Goal: Task Accomplishment & Management: Manage account settings

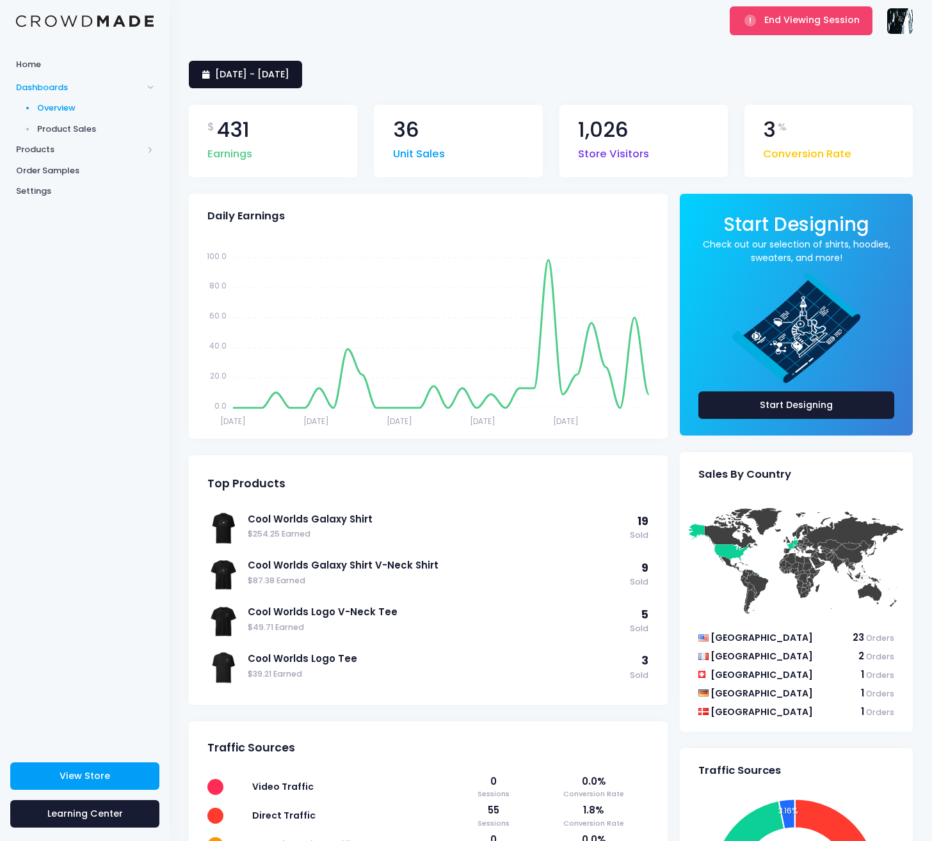
click at [289, 72] on span "29 July 2025 - 27 August 2025" at bounding box center [252, 74] width 74 height 13
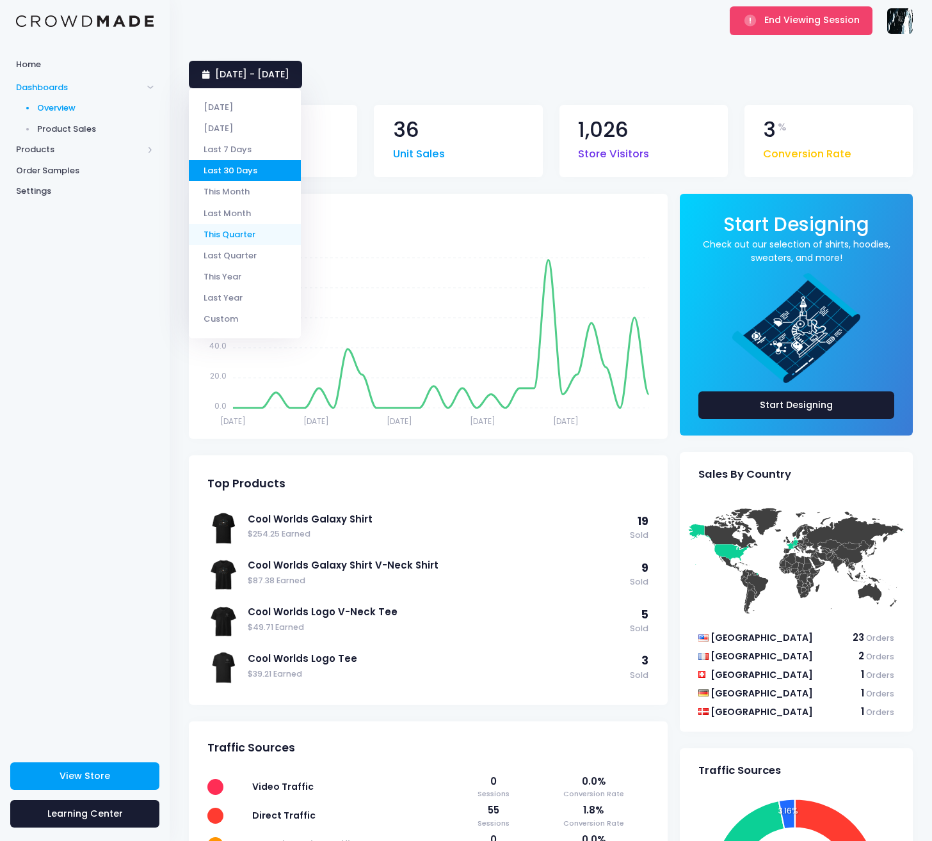
click at [248, 241] on li "This Quarter" at bounding box center [245, 234] width 112 height 21
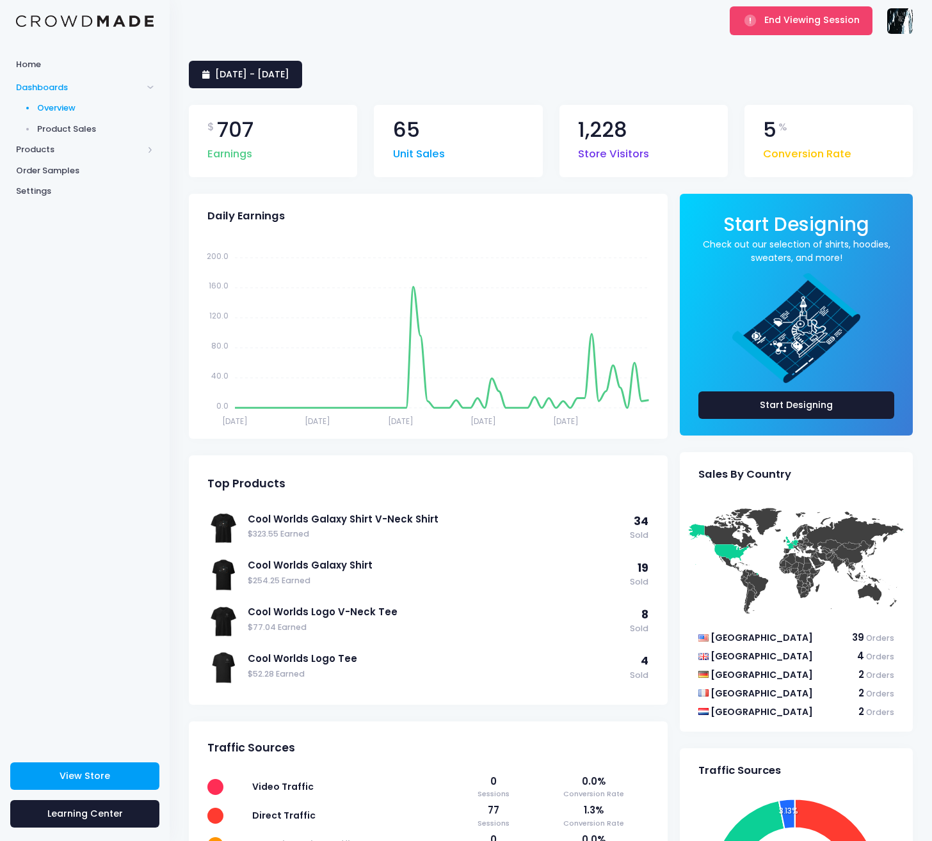
click at [902, 22] on img at bounding box center [900, 21] width 26 height 26
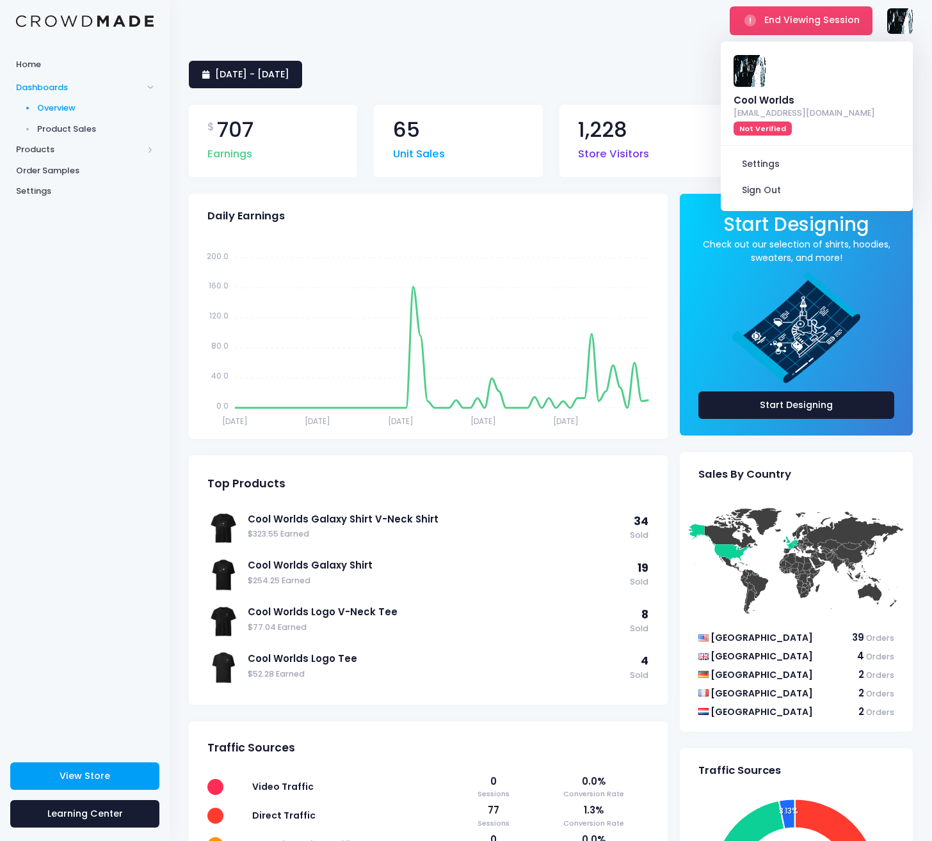
click at [619, 64] on div "[DATE] - [DATE]" at bounding box center [551, 75] width 724 height 28
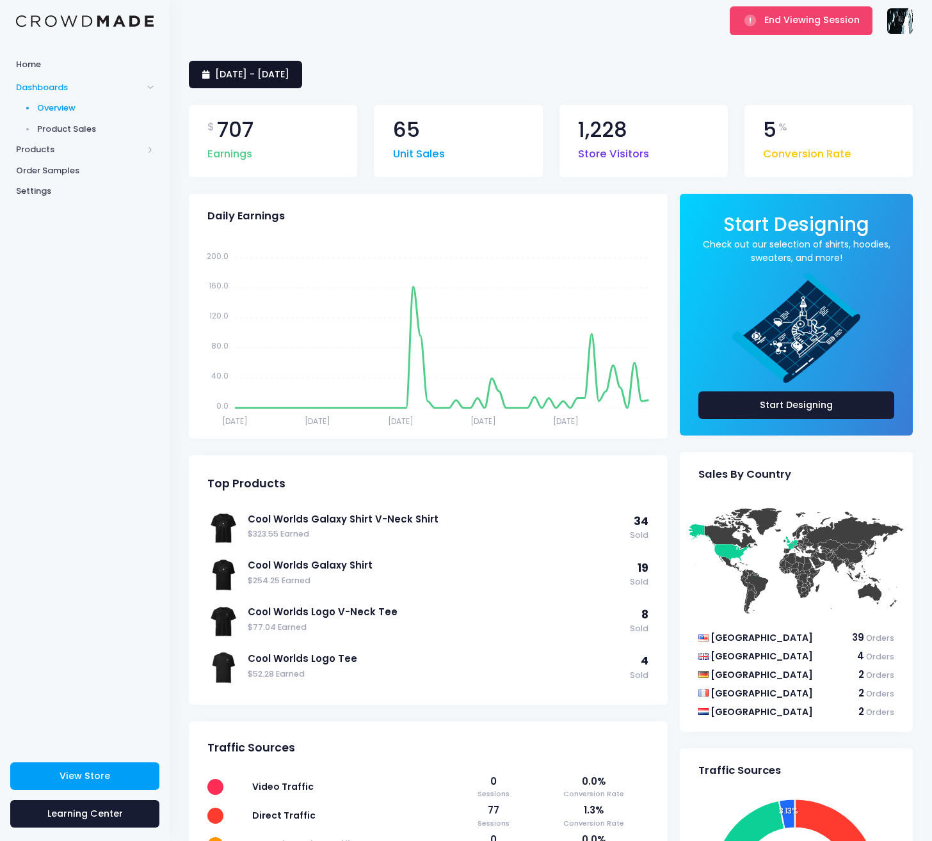
click at [289, 70] on span "[DATE] - [DATE]" at bounding box center [252, 74] width 74 height 13
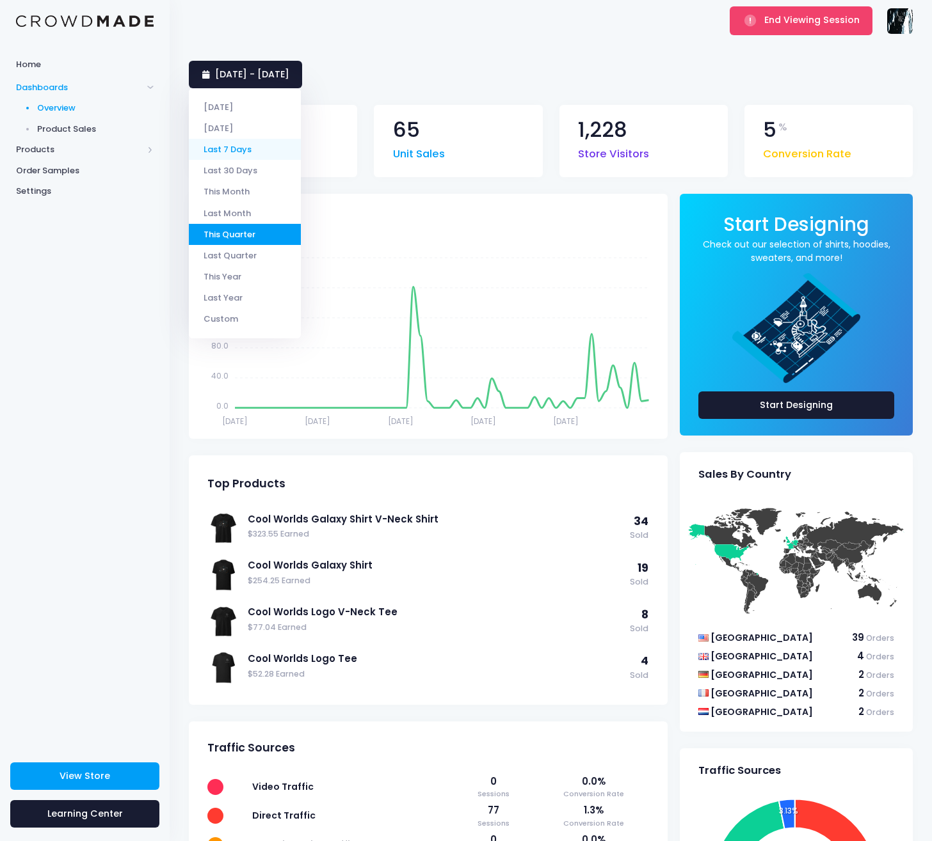
click at [241, 154] on li "Last 7 Days" at bounding box center [245, 149] width 112 height 21
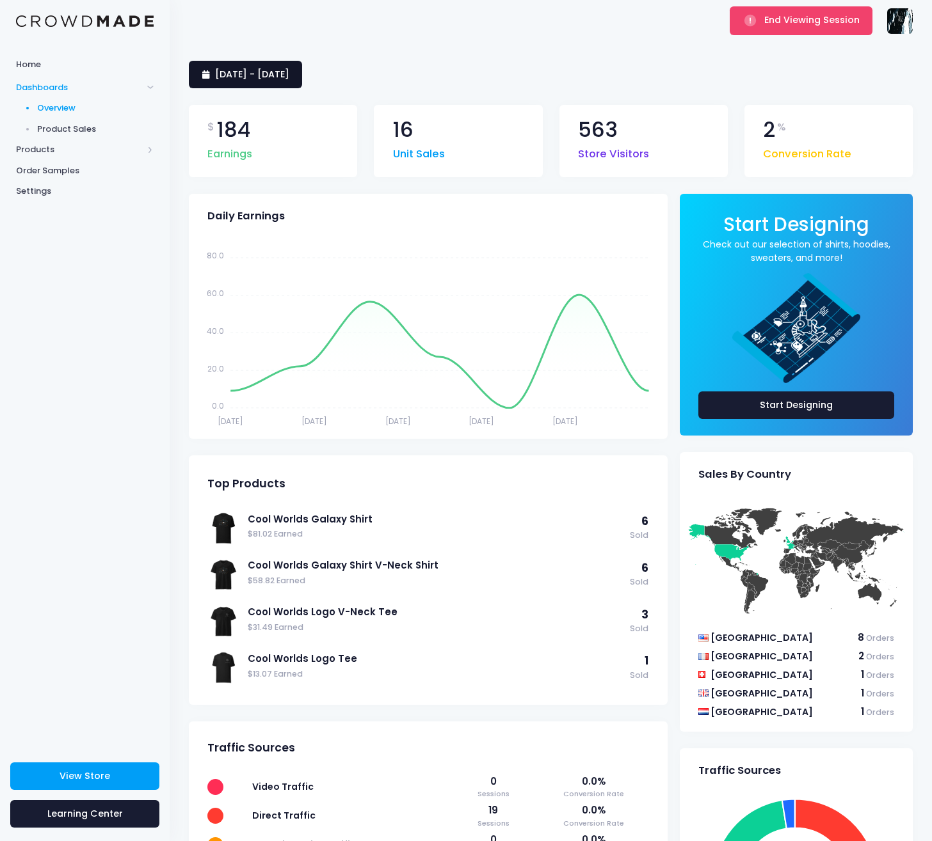
click at [289, 70] on span "21 August 2025 - 27 August 2025" at bounding box center [252, 74] width 74 height 13
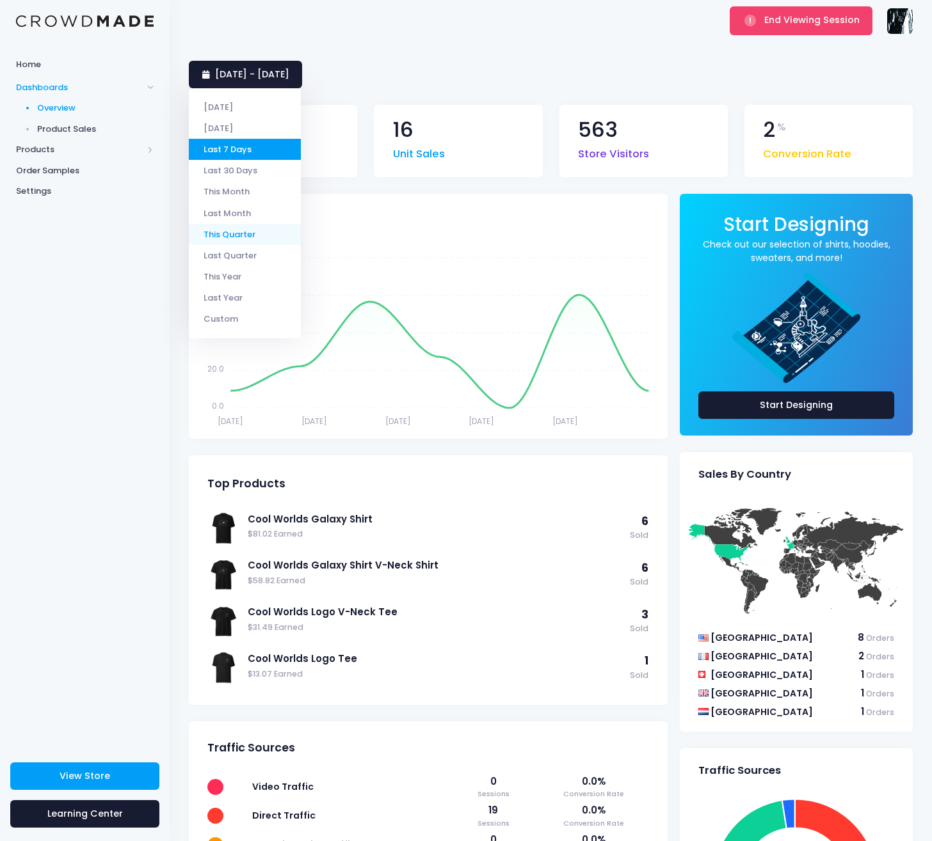
click at [234, 225] on li "This Quarter" at bounding box center [245, 234] width 112 height 21
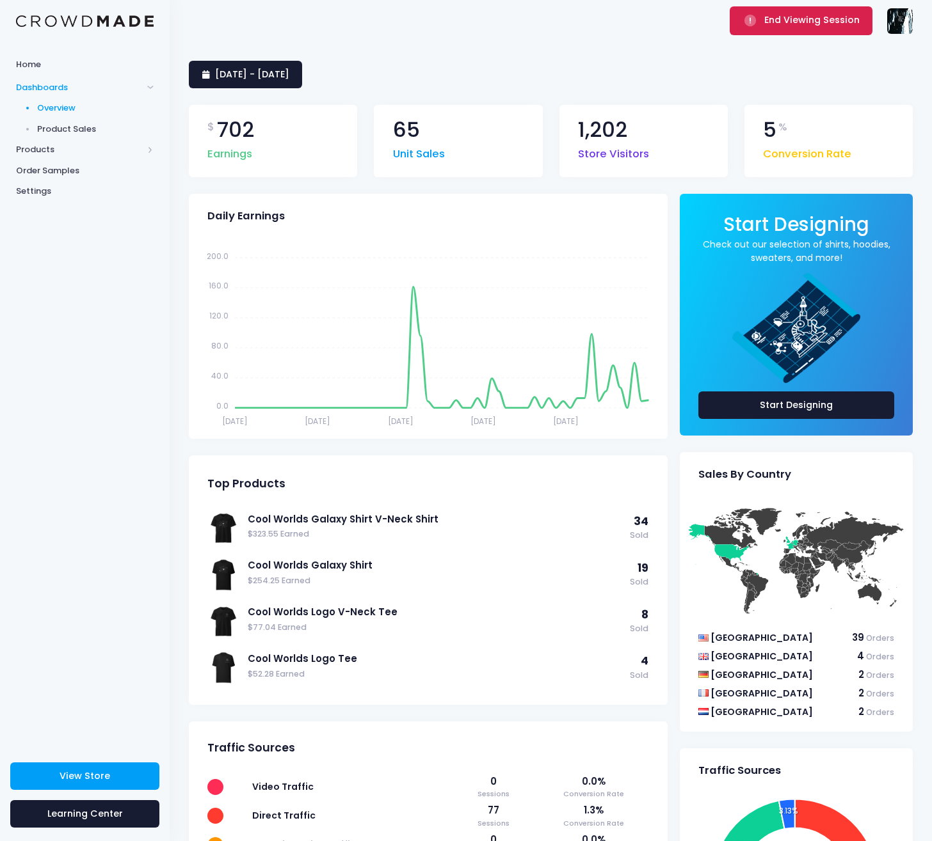
click at [807, 13] on button "End Viewing Session" at bounding box center [800, 20] width 143 height 28
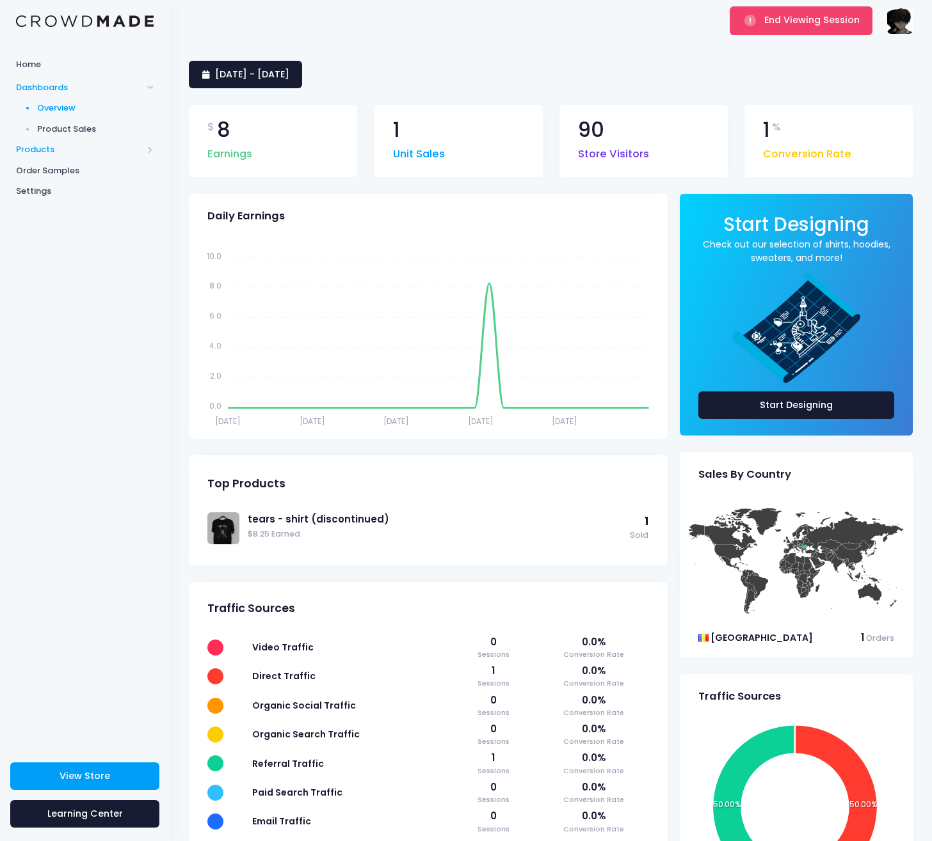
click at [58, 144] on span "Products" at bounding box center [79, 149] width 127 height 13
click at [65, 151] on span "Product Editor" at bounding box center [95, 149] width 117 height 13
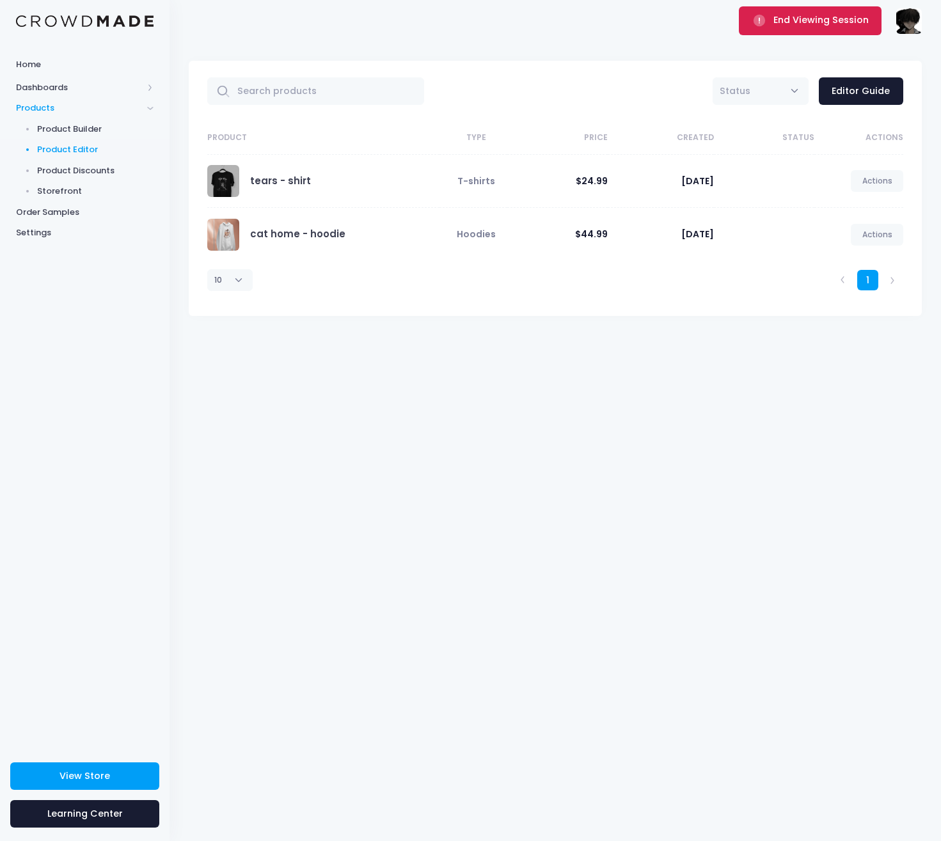
click at [837, 29] on button "End Viewing Session" at bounding box center [810, 20] width 143 height 28
